Goal: Task Accomplishment & Management: Use online tool/utility

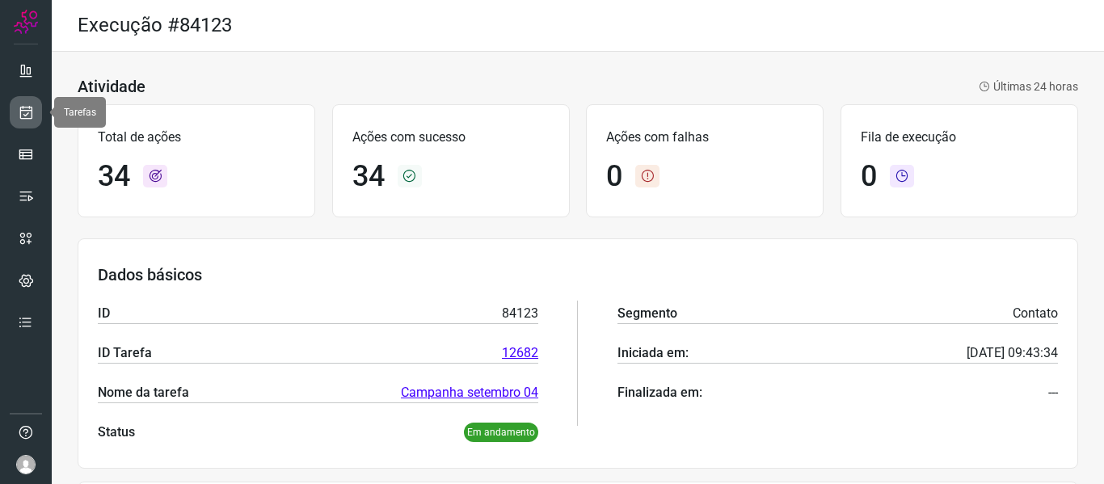
click at [22, 116] on icon at bounding box center [26, 112] width 17 height 16
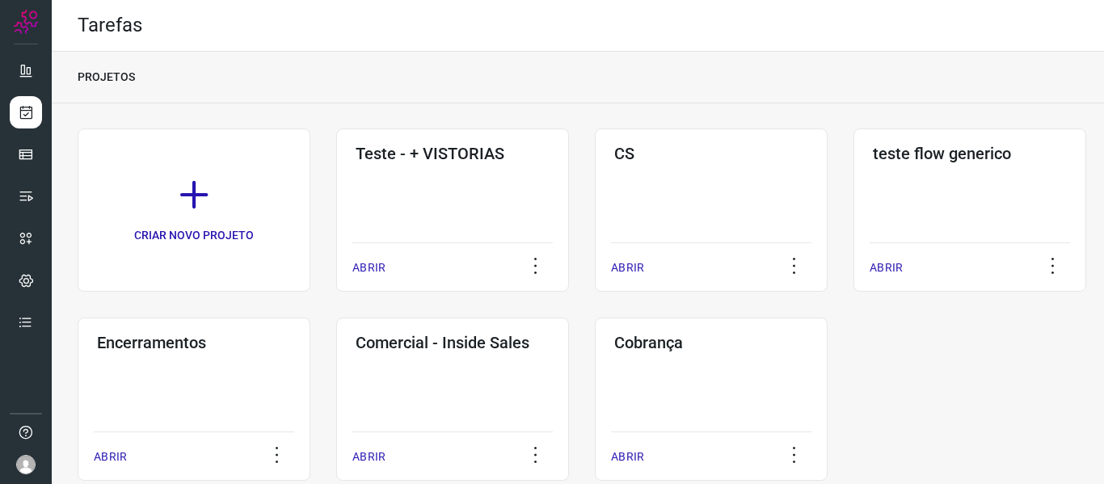
scroll to position [37, 0]
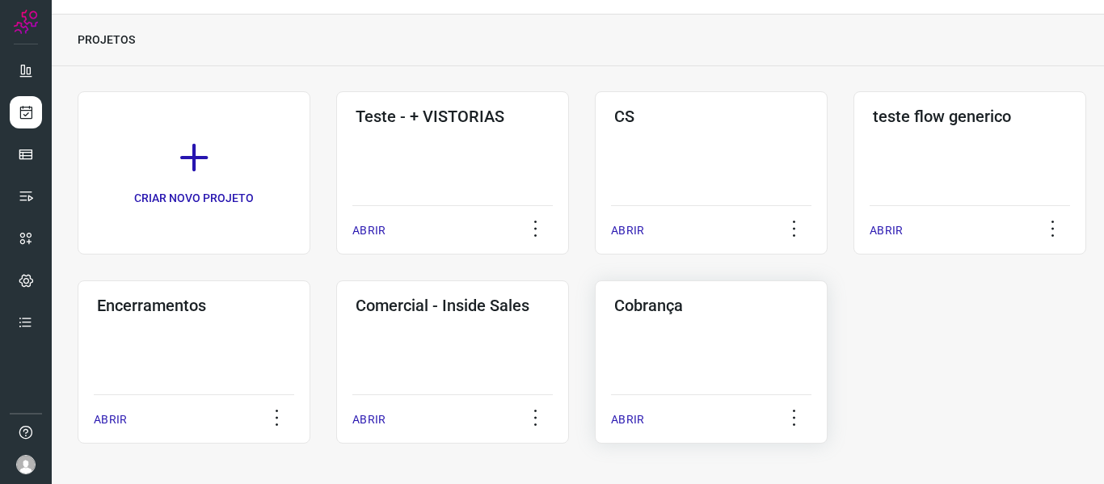
click at [690, 306] on h3 "Cobrança" at bounding box center [711, 305] width 194 height 19
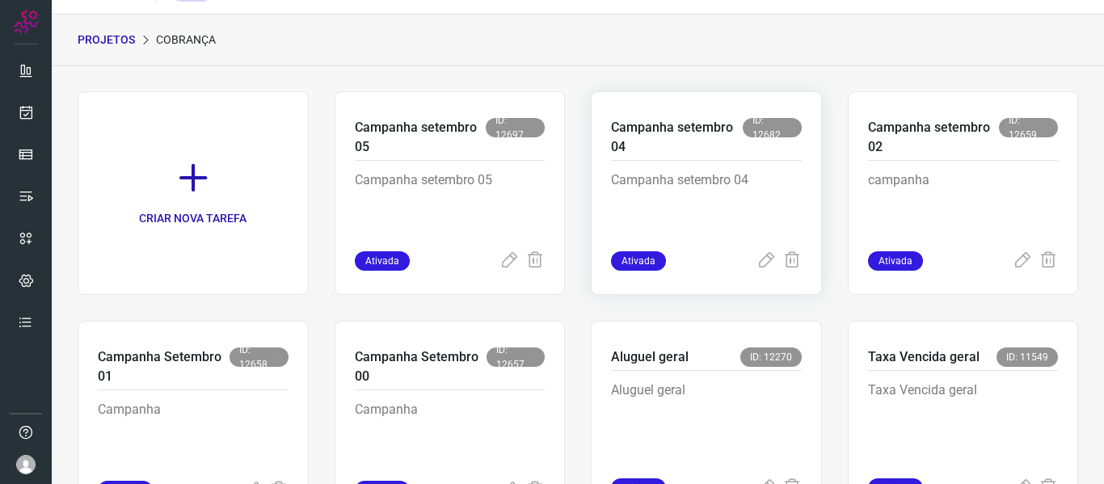
click at [699, 226] on p "Campanha setembro 04" at bounding box center [706, 211] width 191 height 81
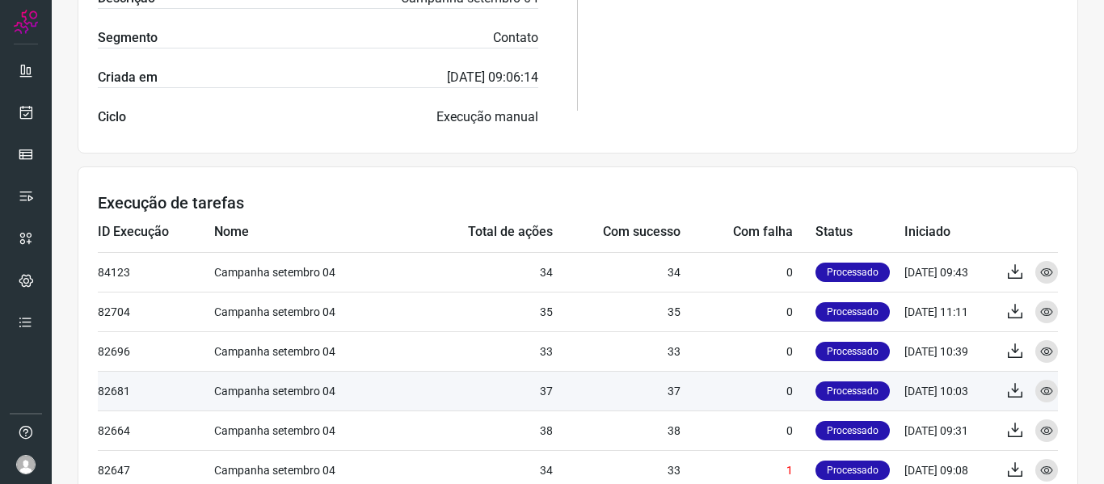
scroll to position [485, 0]
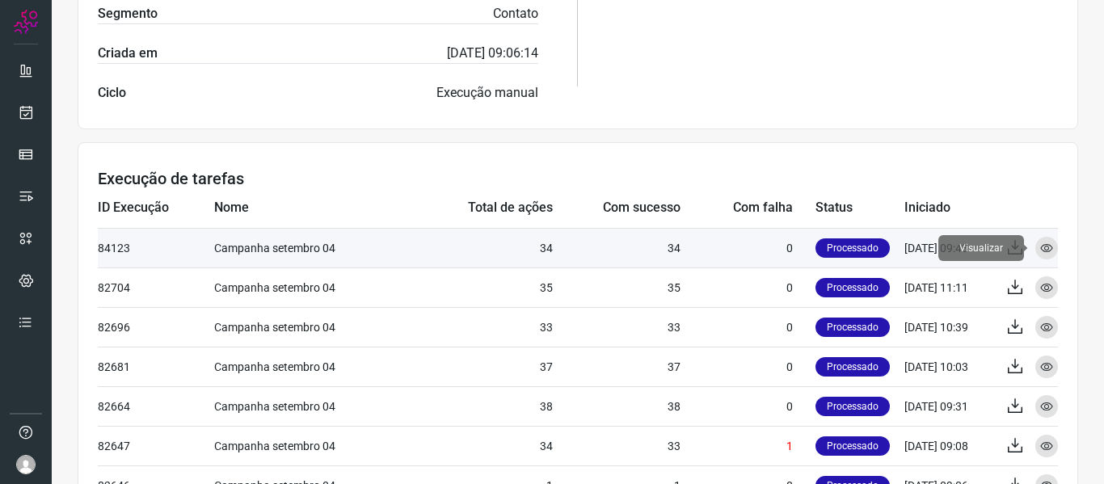
click at [1040, 246] on icon at bounding box center [1046, 248] width 13 height 13
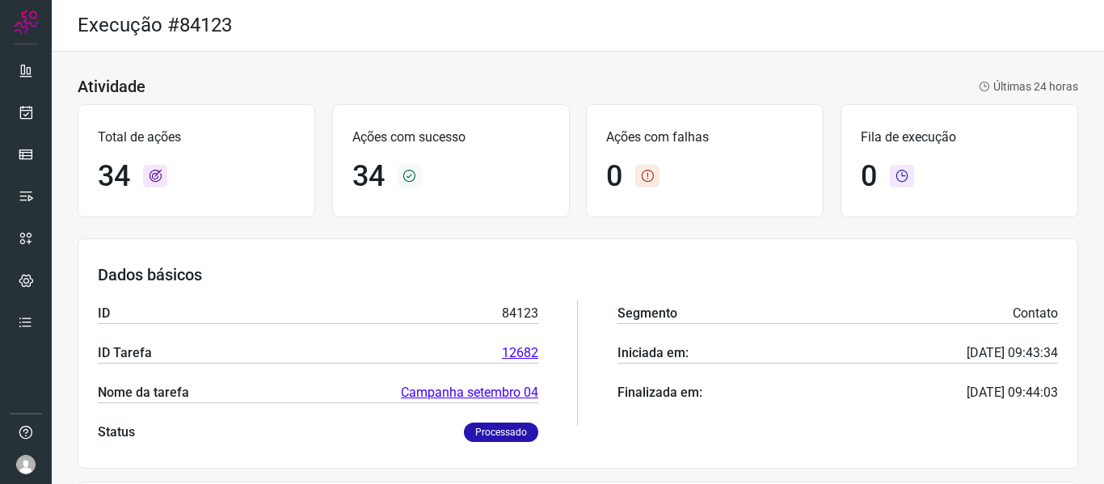
scroll to position [566, 0]
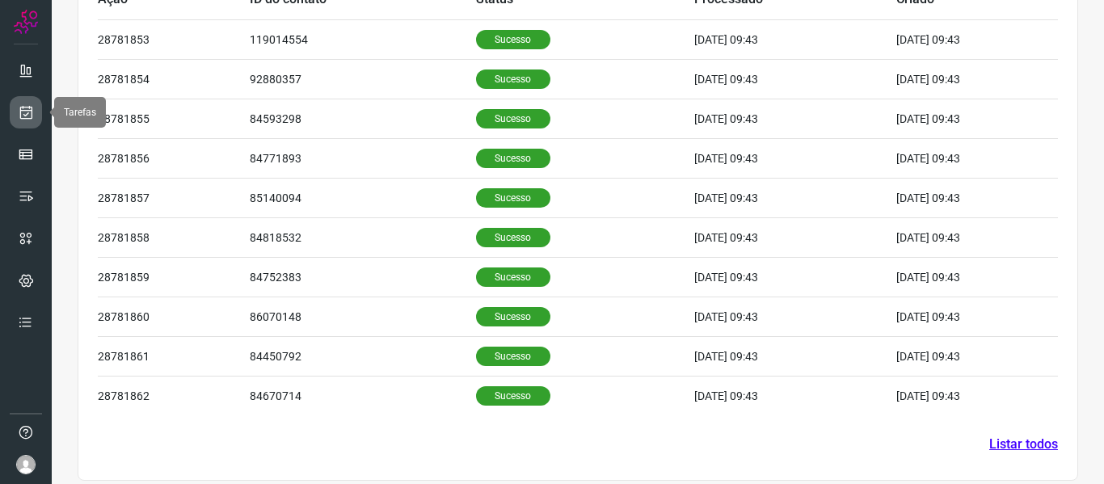
click at [21, 110] on icon at bounding box center [26, 112] width 17 height 16
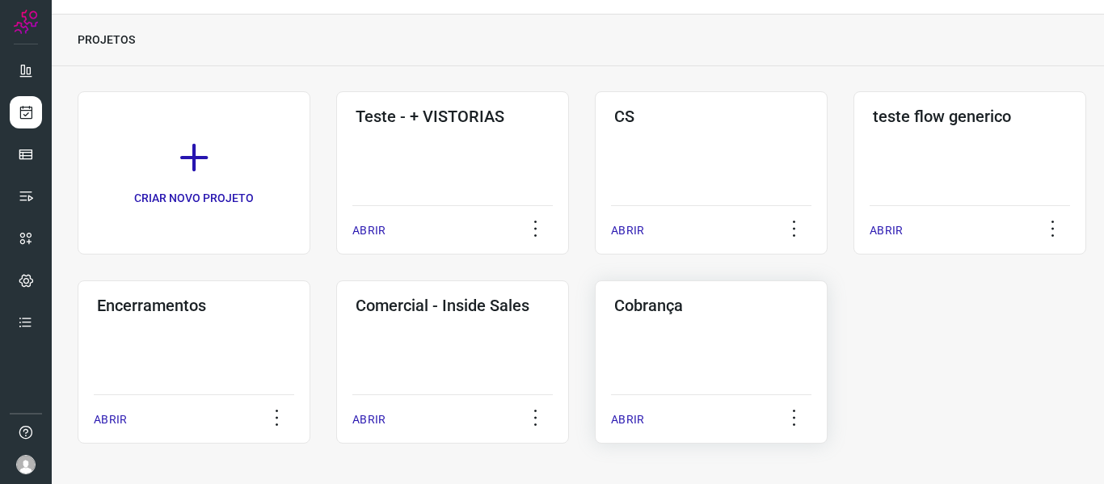
click at [673, 339] on div "Cobrança ABRIR" at bounding box center [711, 361] width 233 height 163
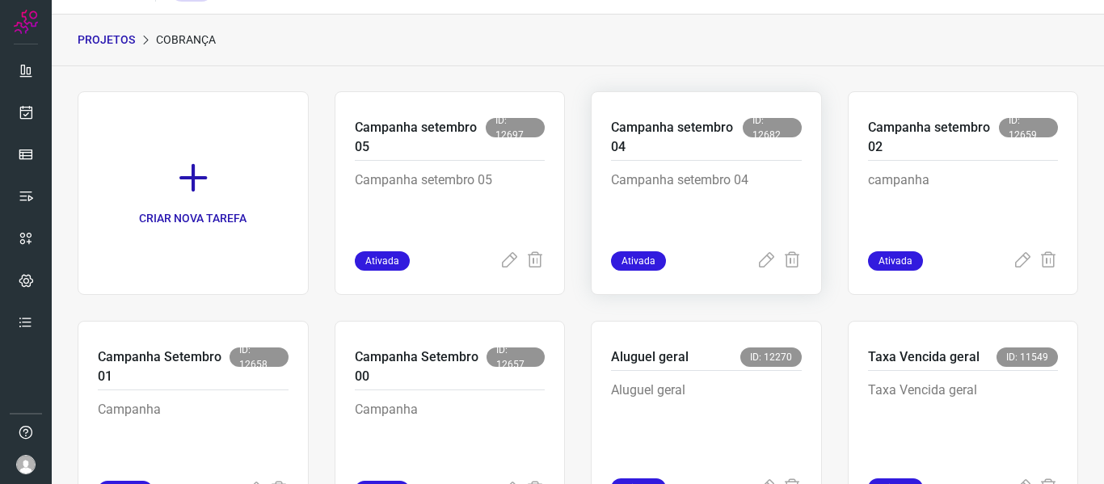
click at [706, 196] on p "Campanha setembro 04" at bounding box center [706, 211] width 191 height 81
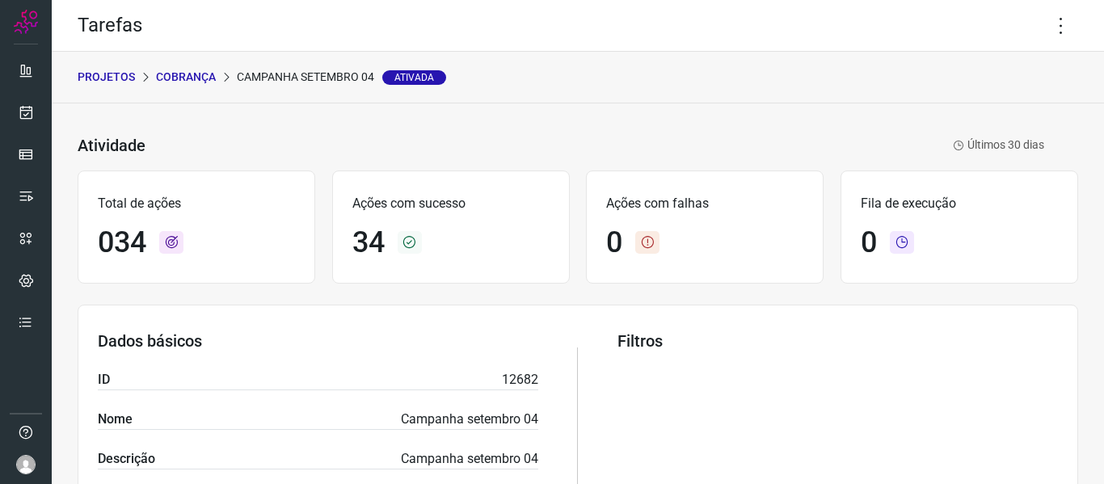
click at [1047, 44] on div "Tarefas" at bounding box center [578, 26] width 1052 height 52
click at [1047, 37] on icon at bounding box center [1061, 26] width 34 height 34
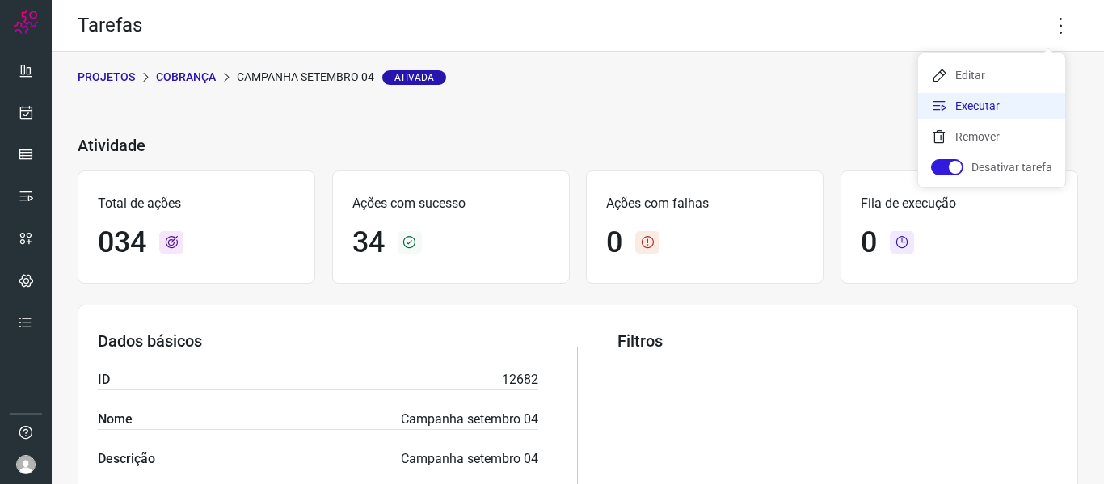
click at [981, 104] on li "Executar" at bounding box center [991, 106] width 147 height 26
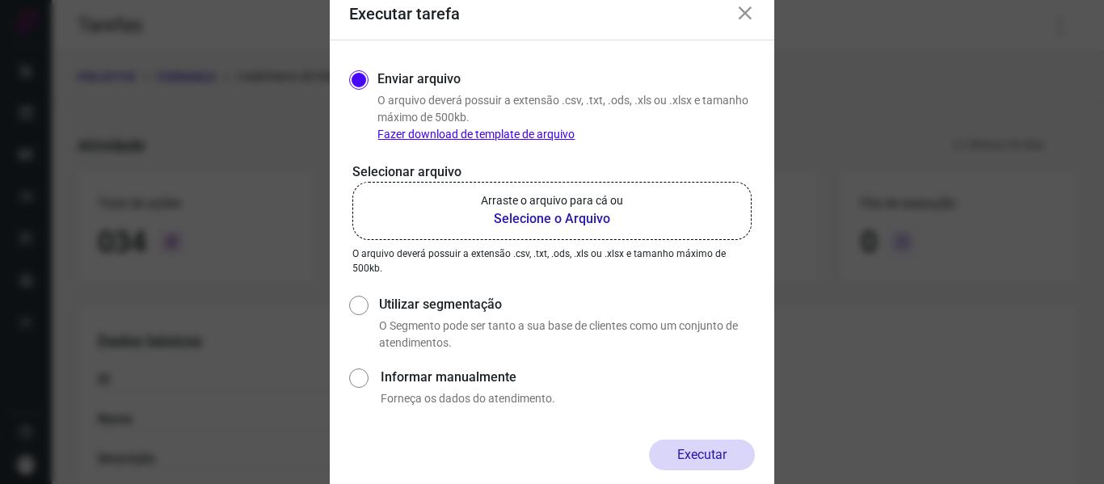
click at [591, 192] on label "Arraste o arquivo para cá ou Selecione o Arquivo" at bounding box center [551, 211] width 399 height 58
click at [0, 0] on input "Arraste o arquivo para cá ou Selecione o Arquivo" at bounding box center [0, 0] width 0 height 0
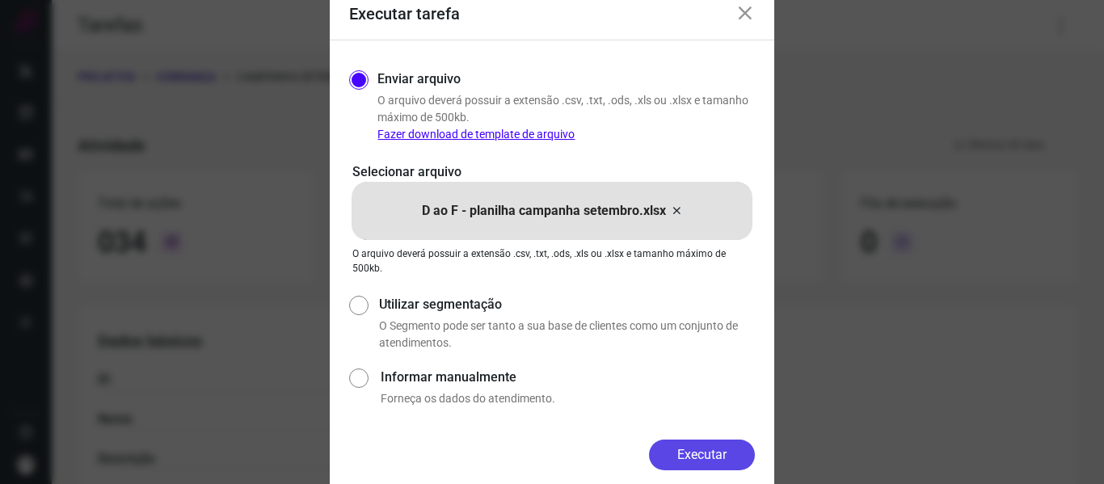
click at [689, 449] on button "Executar" at bounding box center [702, 455] width 106 height 31
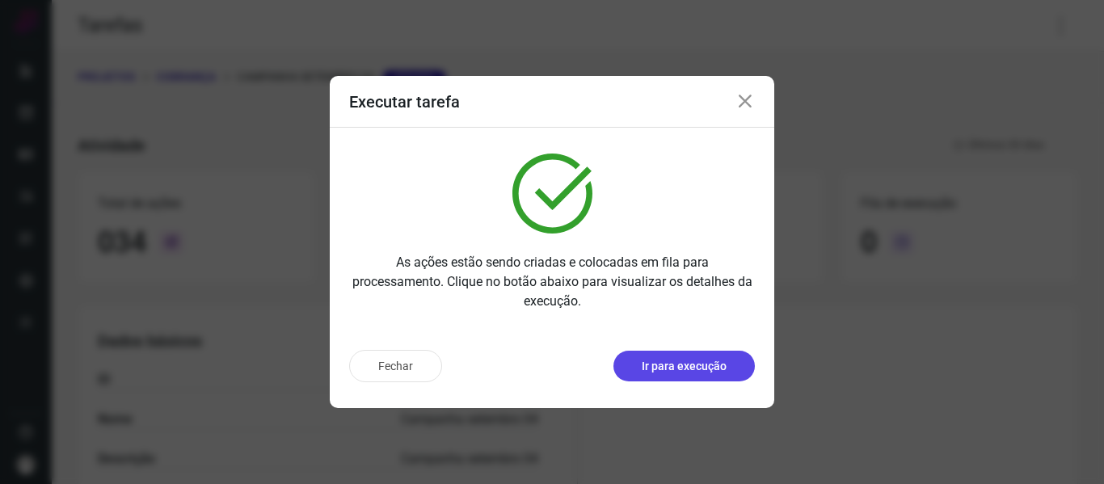
click at [707, 367] on p "Ir para execução" at bounding box center [684, 366] width 85 height 17
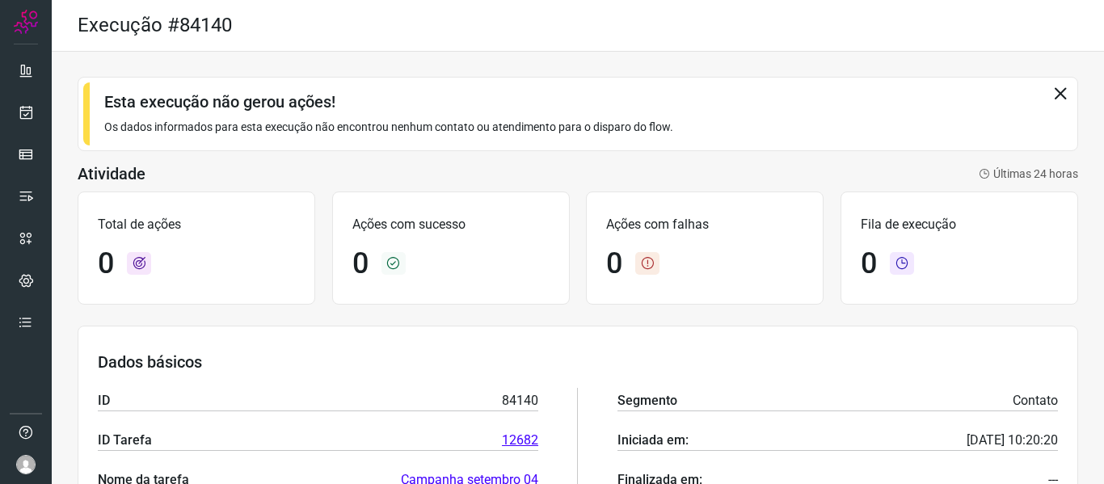
click at [1055, 81] on div "Esta execução não gerou ações! Os dados informados para esta execução não encon…" at bounding box center [578, 114] width 1001 height 74
click at [1055, 85] on icon at bounding box center [1060, 93] width 18 height 18
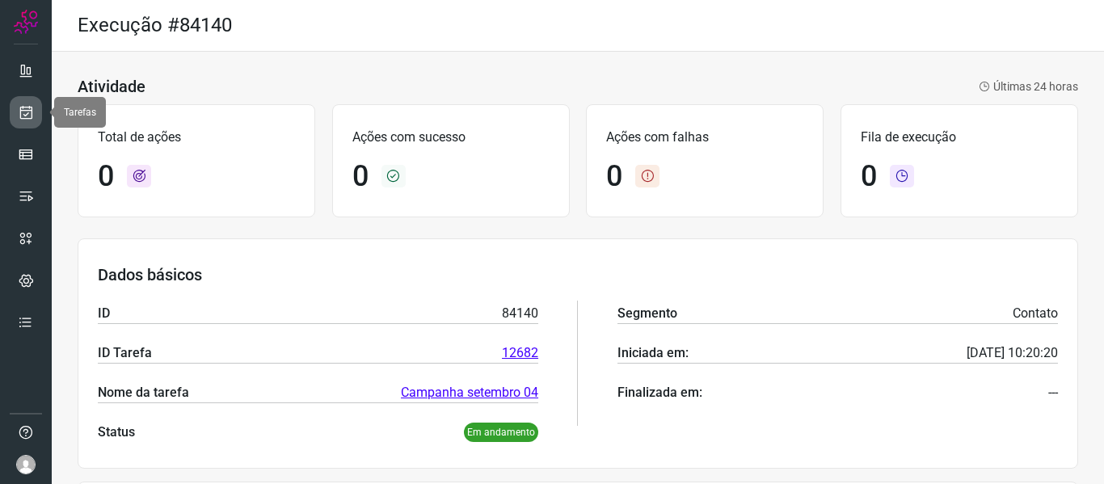
click at [19, 107] on icon at bounding box center [26, 112] width 17 height 16
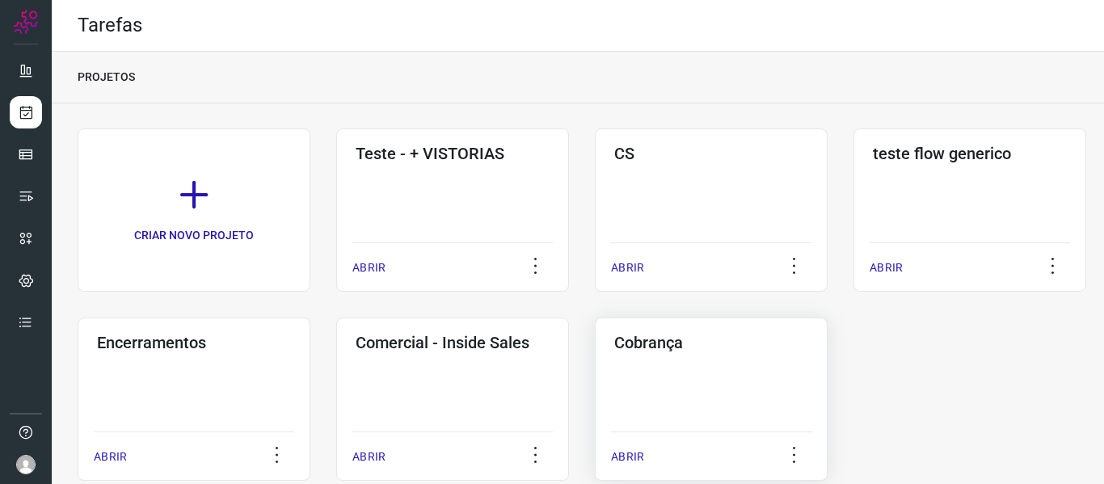
click at [712, 390] on div "Cobrança ABRIR" at bounding box center [711, 399] width 233 height 163
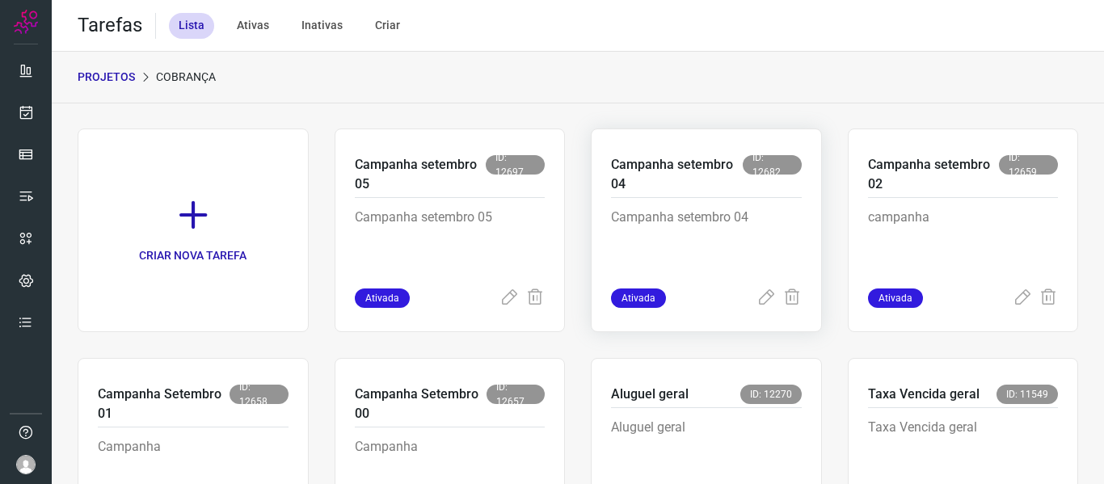
click at [677, 187] on p "Campanha setembro 04" at bounding box center [677, 174] width 132 height 39
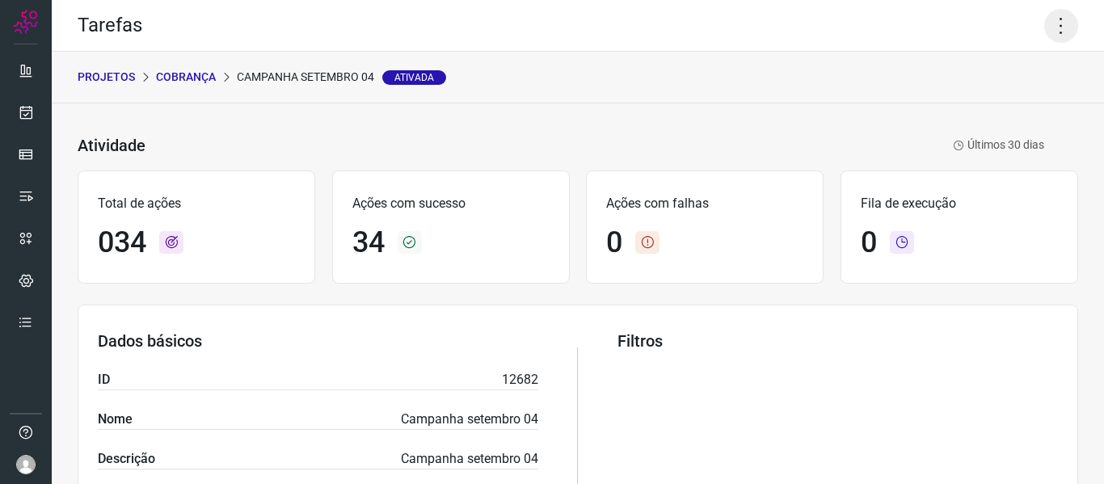
drag, startPoint x: 1043, startPoint y: 32, endPoint x: 967, endPoint y: 112, distance: 111.5
click at [1044, 28] on icon at bounding box center [1061, 26] width 34 height 34
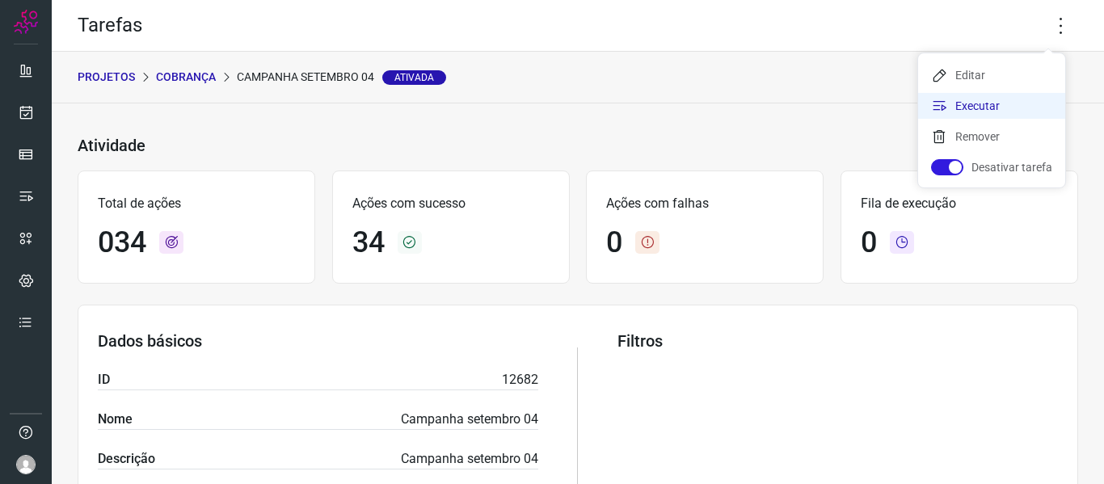
click at [975, 104] on li "Executar" at bounding box center [991, 106] width 147 height 26
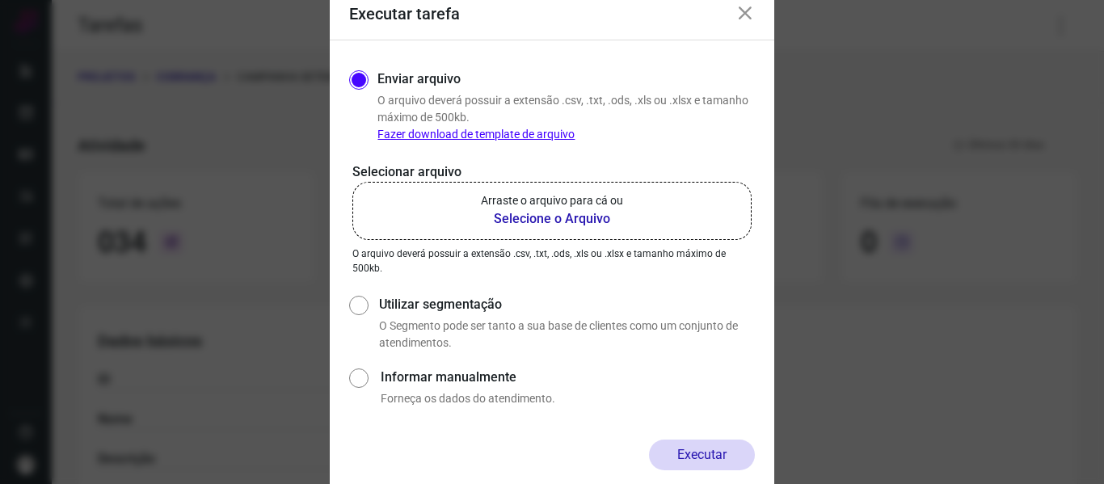
click at [540, 219] on b "Selecione o Arquivo" at bounding box center [552, 218] width 142 height 19
click at [0, 0] on input "Arraste o arquivo para cá ou Selecione o Arquivo" at bounding box center [0, 0] width 0 height 0
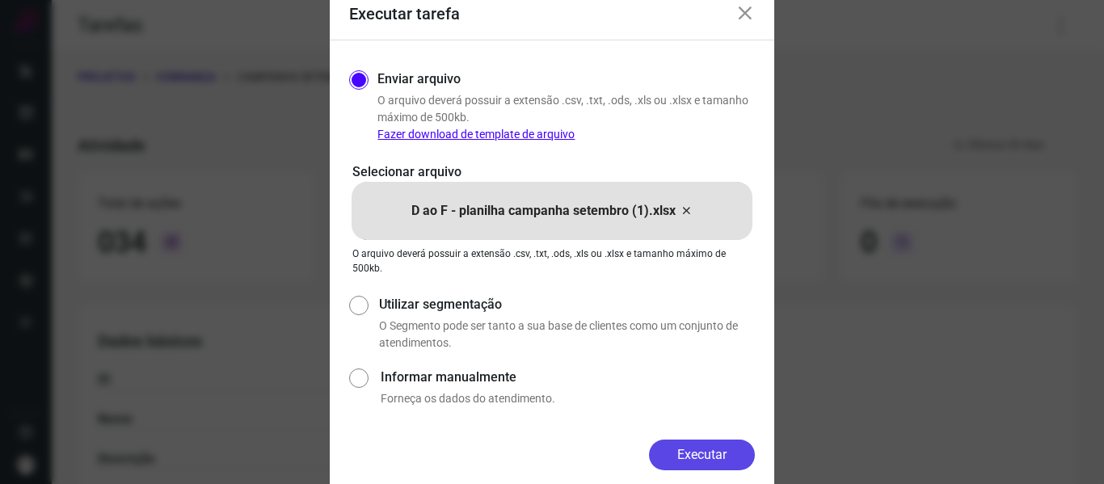
click at [714, 443] on button "Executar" at bounding box center [702, 455] width 106 height 31
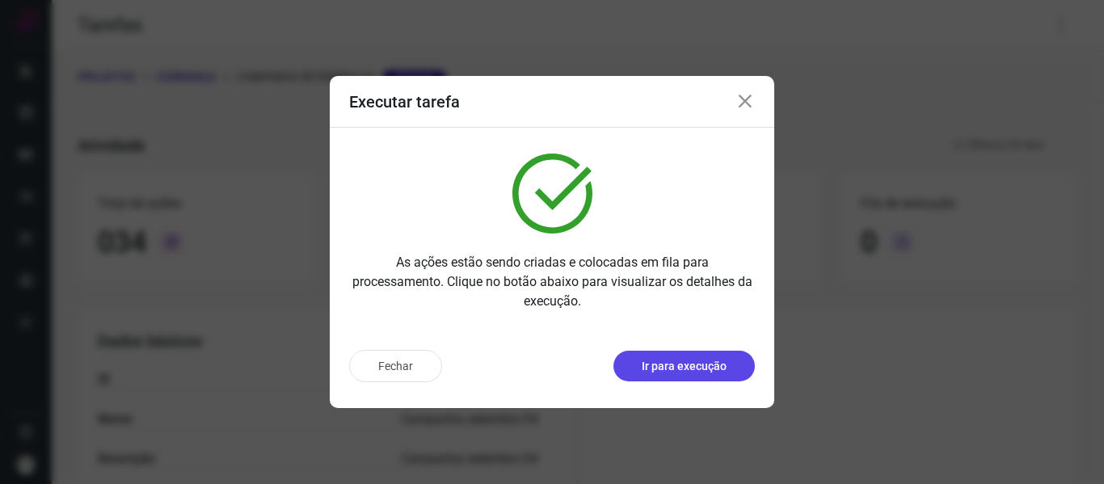
click at [645, 369] on p "Ir para execução" at bounding box center [684, 366] width 85 height 17
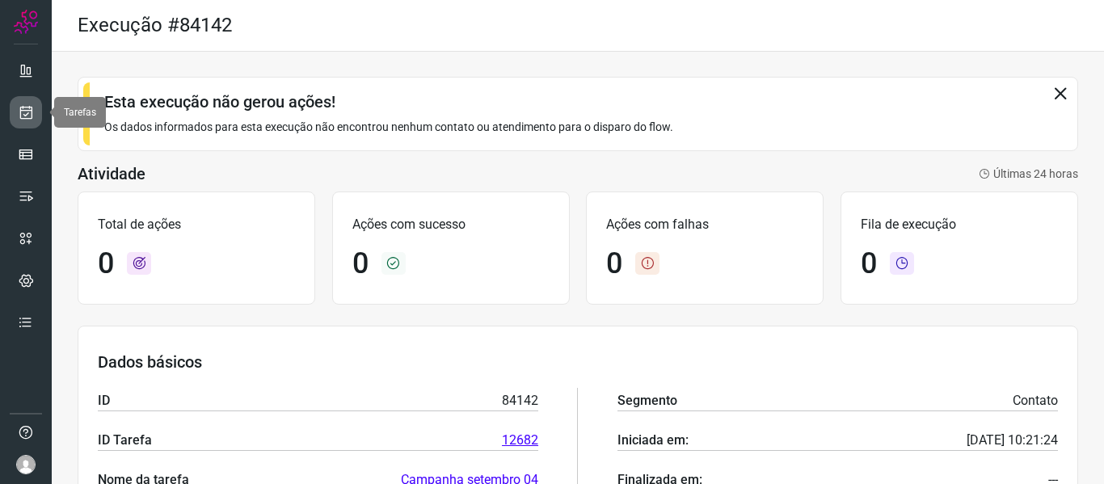
click at [23, 117] on icon at bounding box center [26, 112] width 17 height 16
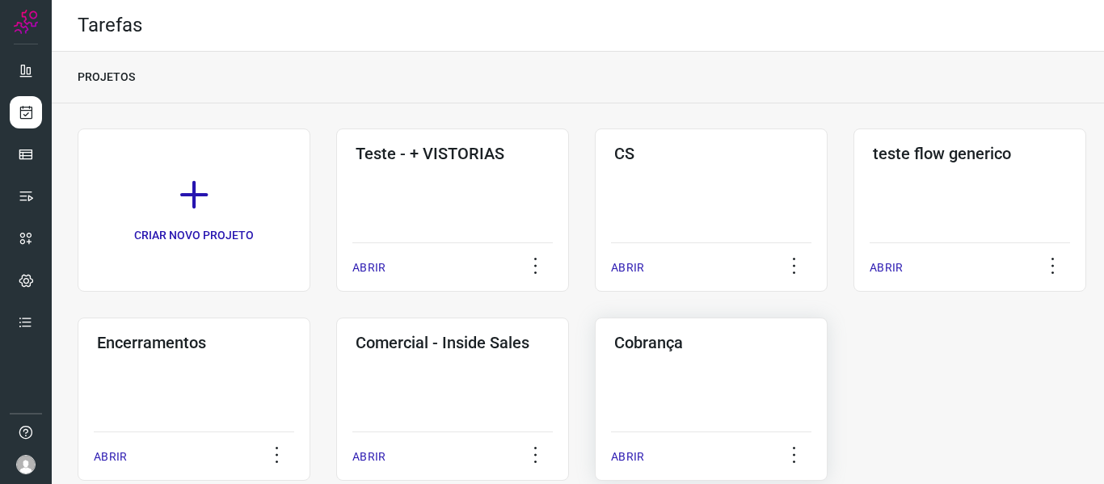
click at [713, 376] on div "Cobrança ABRIR" at bounding box center [711, 399] width 233 height 163
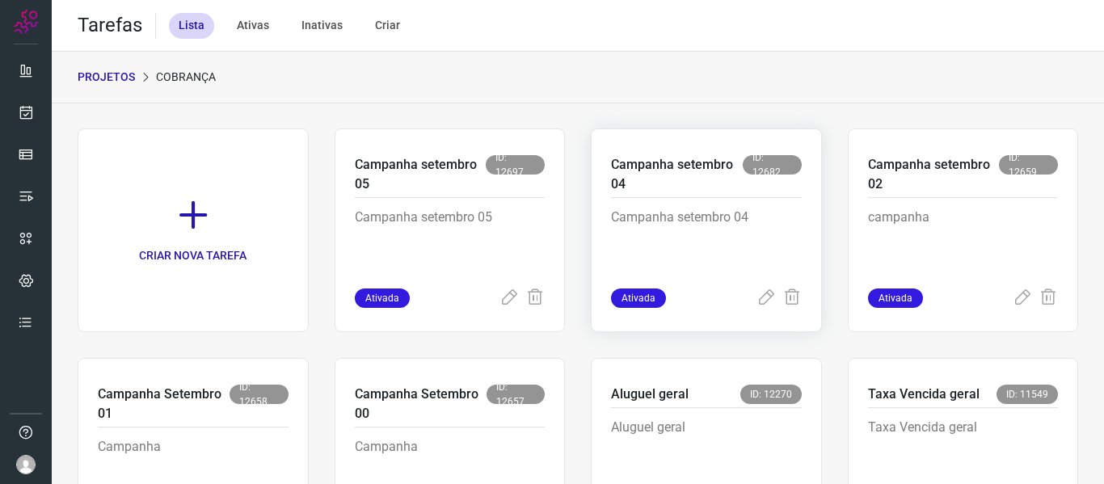
click at [669, 216] on p "Campanha setembro 04" at bounding box center [706, 248] width 191 height 81
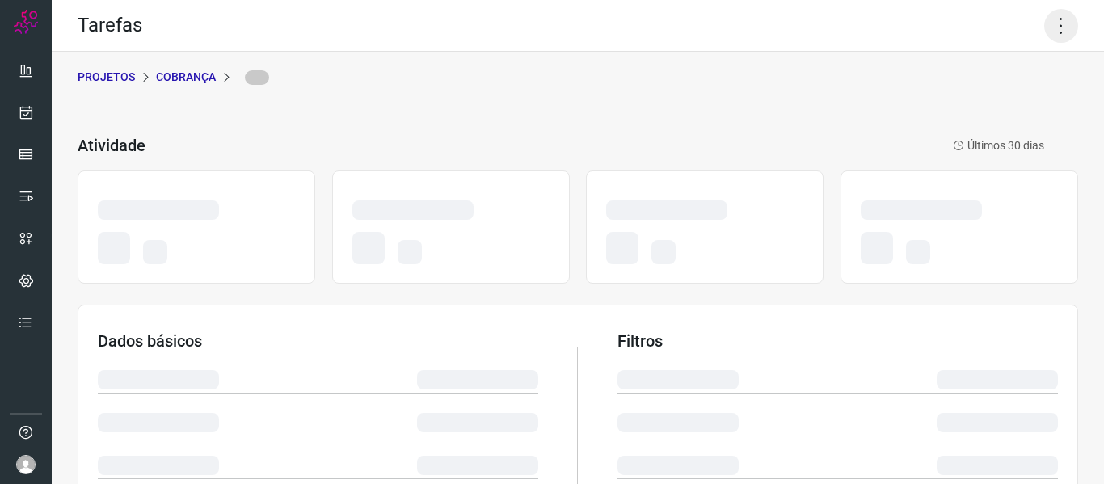
click at [1060, 15] on icon at bounding box center [1061, 26] width 34 height 34
click at [1046, 29] on icon at bounding box center [1061, 26] width 34 height 34
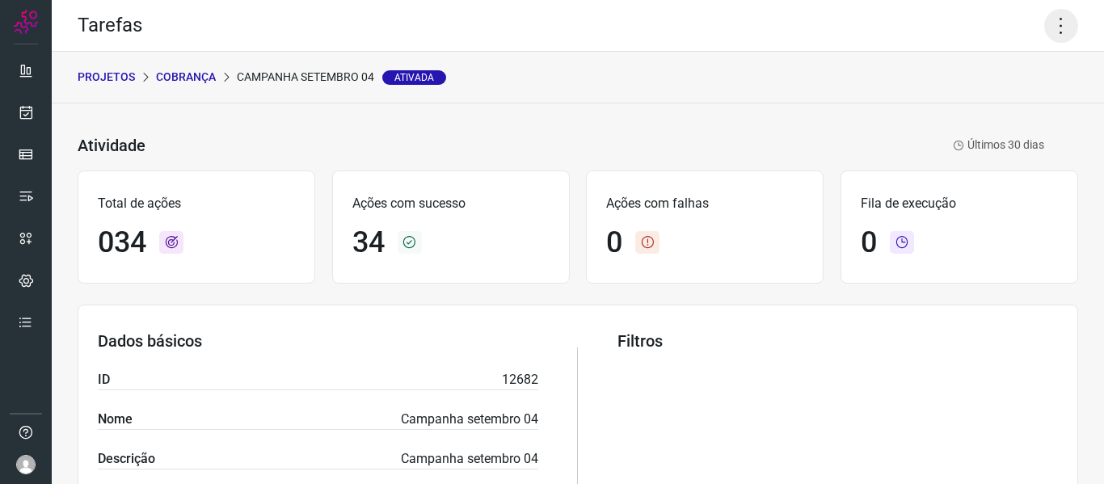
click at [1046, 29] on icon at bounding box center [1061, 26] width 34 height 34
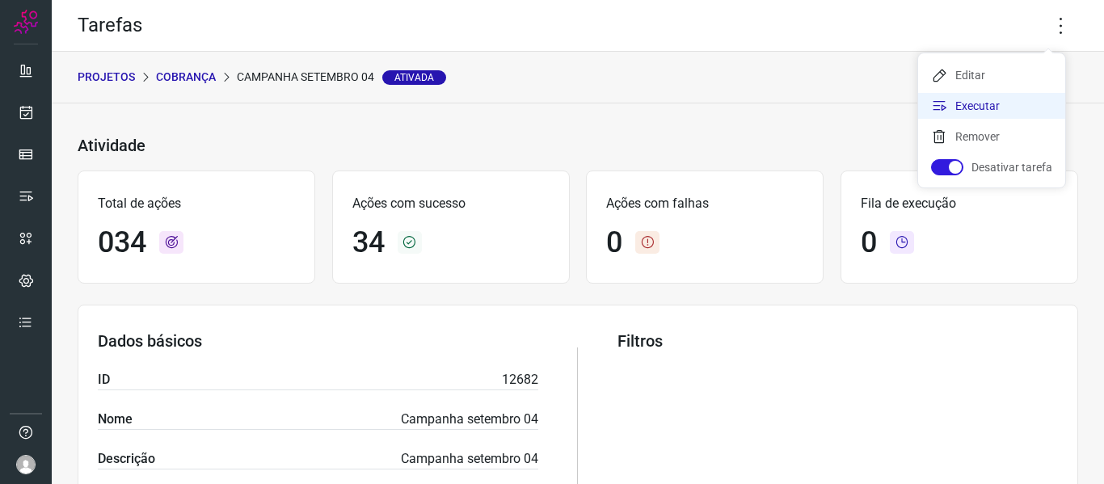
click at [986, 100] on li "Executar" at bounding box center [991, 106] width 147 height 26
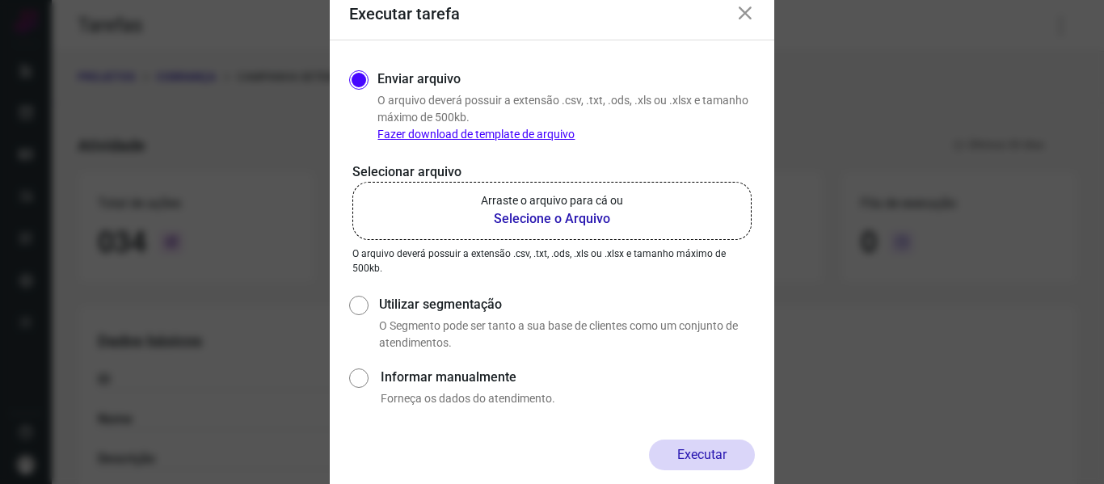
click at [540, 208] on p "Arraste o arquivo para cá ou" at bounding box center [552, 200] width 142 height 17
click at [0, 0] on input "Arraste o arquivo para cá ou Selecione o Arquivo" at bounding box center [0, 0] width 0 height 0
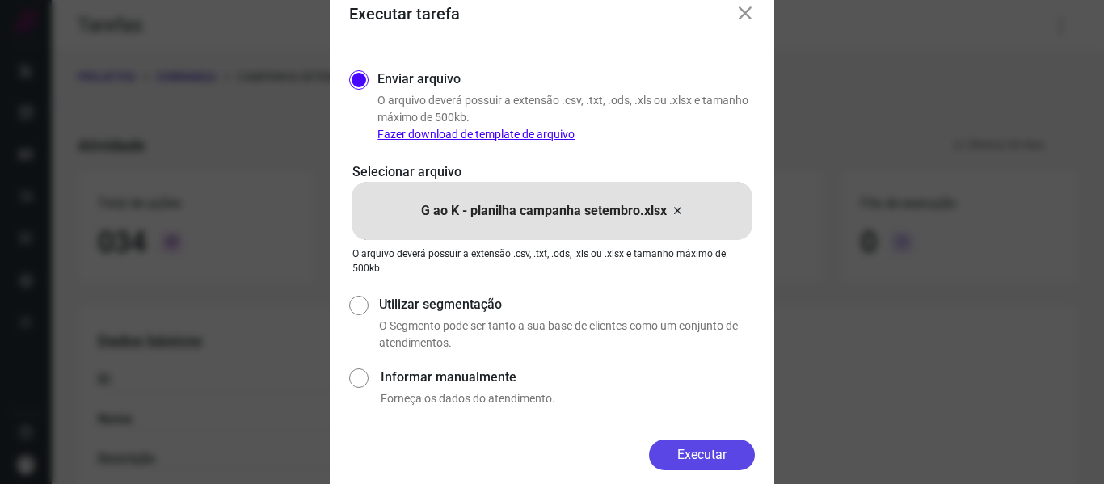
click at [686, 453] on button "Executar" at bounding box center [702, 455] width 106 height 31
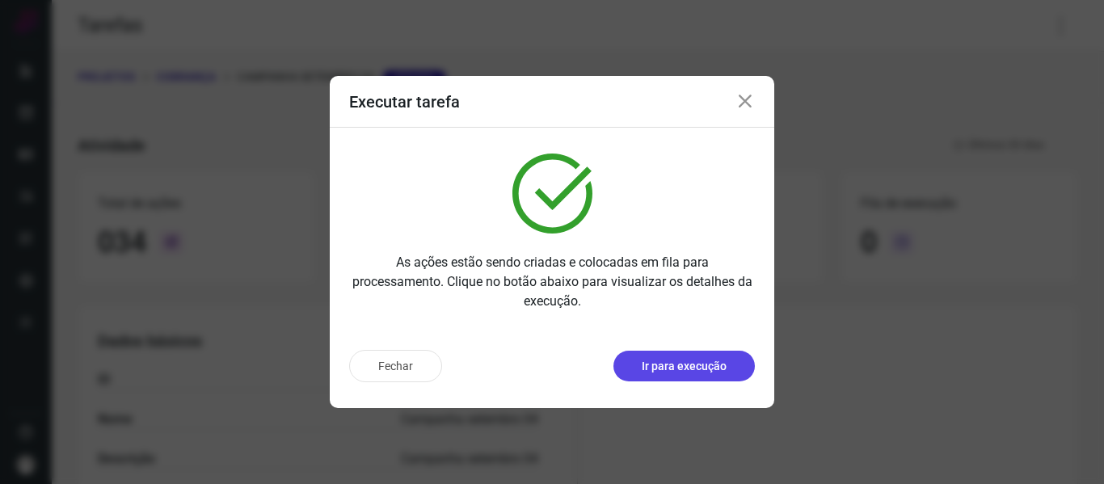
click at [700, 376] on button "Ir para execução" at bounding box center [683, 366] width 141 height 31
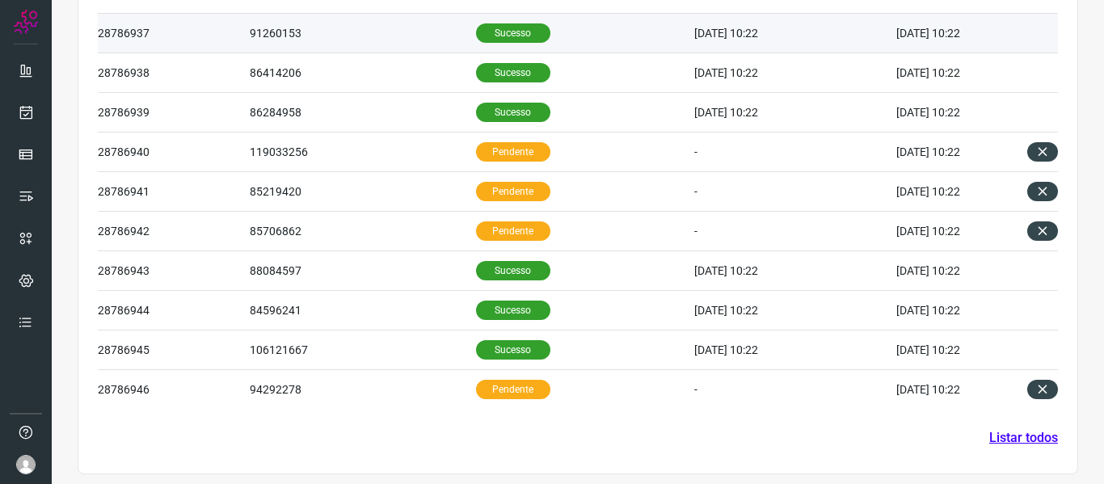
scroll to position [580, 0]
